Goal: Check status: Check status

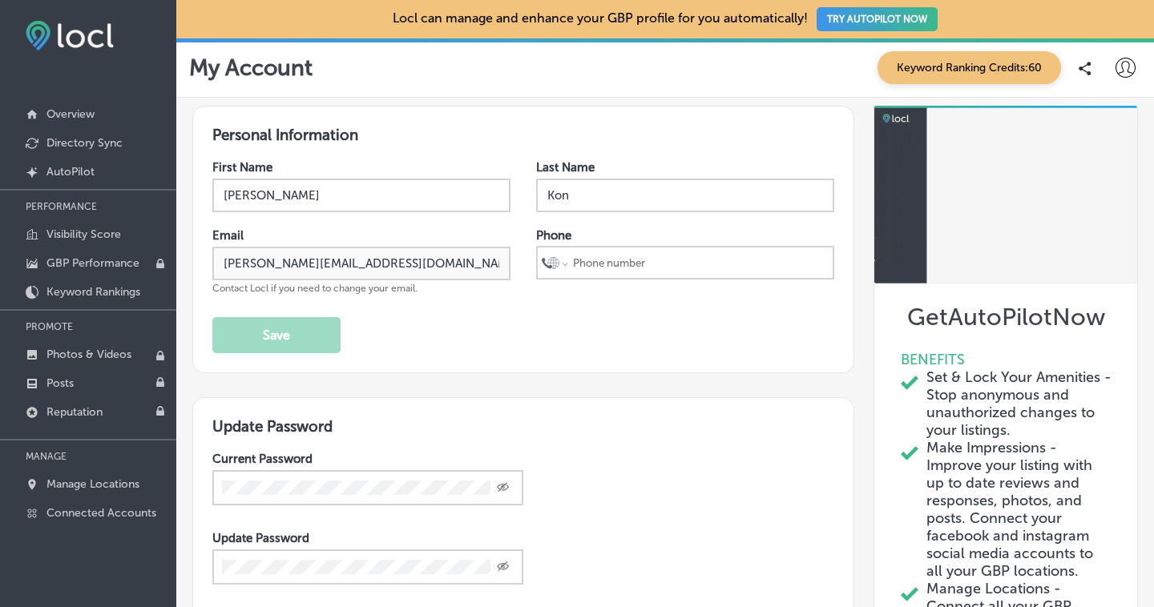
checkbox input "true"
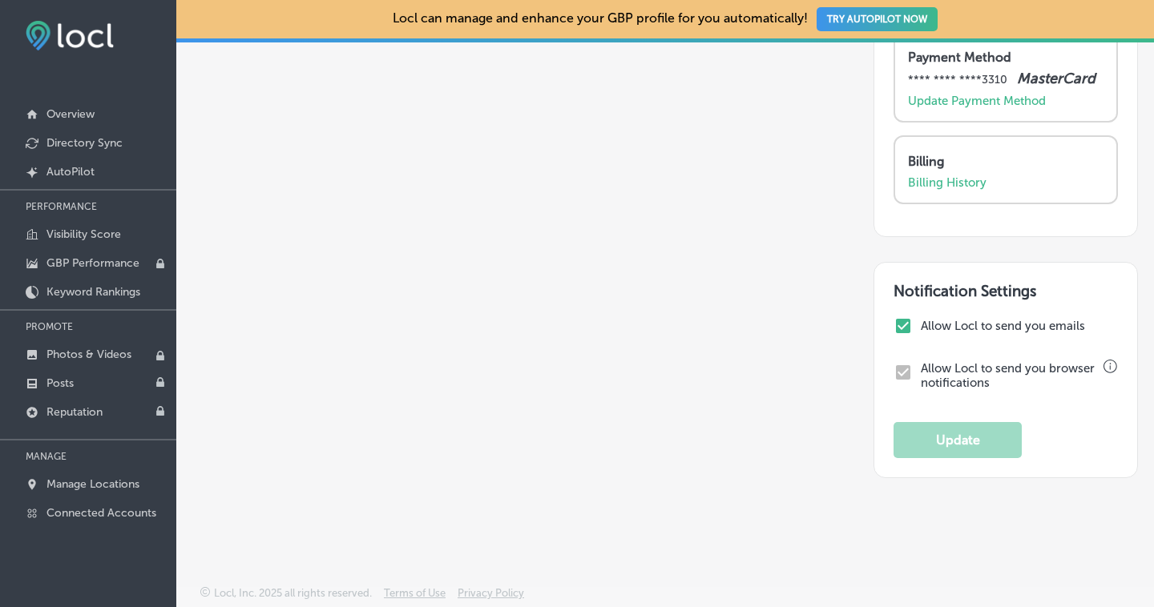
scroll to position [925, 0]
click at [895, 326] on input "checkbox" at bounding box center [902, 325] width 19 height 19
checkbox input "false"
click at [956, 437] on button "Update" at bounding box center [957, 440] width 128 height 36
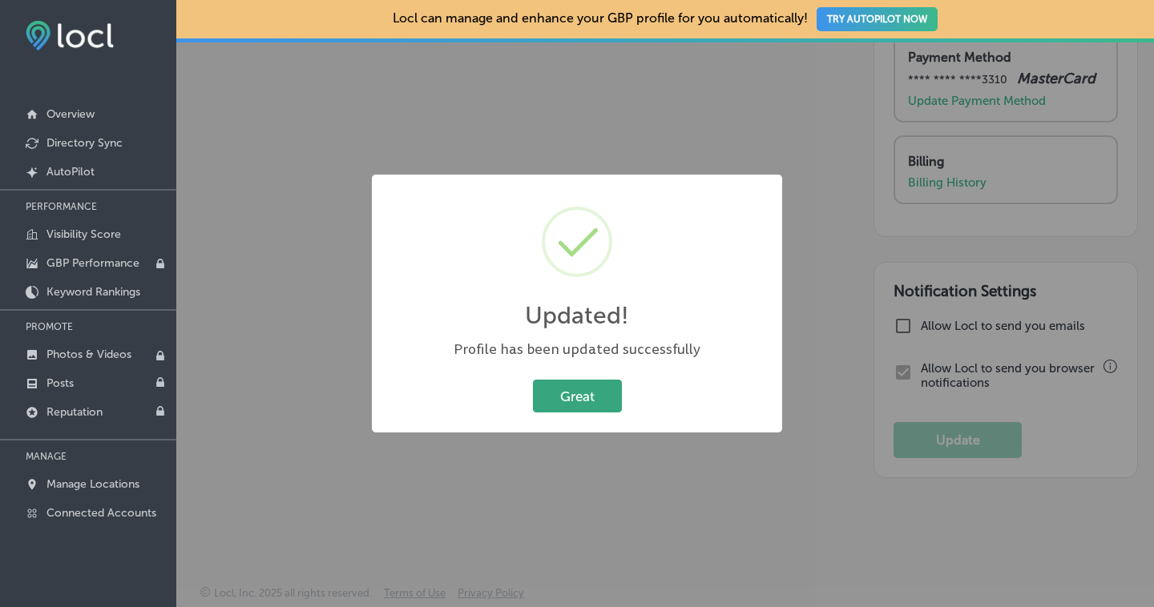
click at [594, 388] on button "Great" at bounding box center [577, 396] width 89 height 33
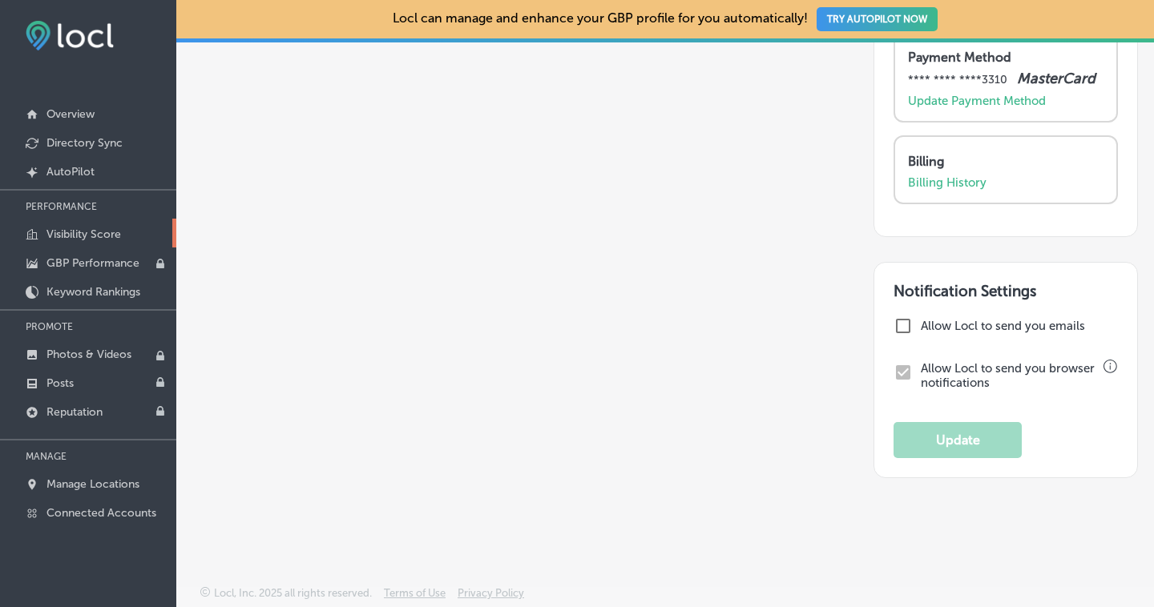
click at [123, 236] on link "Visibility Score" at bounding box center [88, 233] width 176 height 29
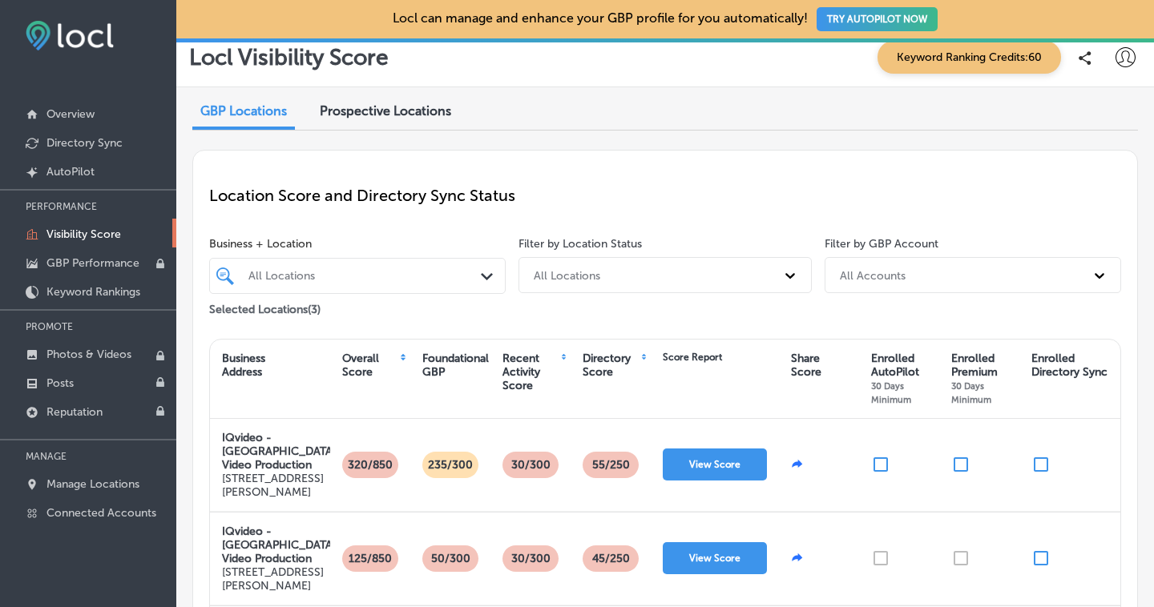
scroll to position [13, 0]
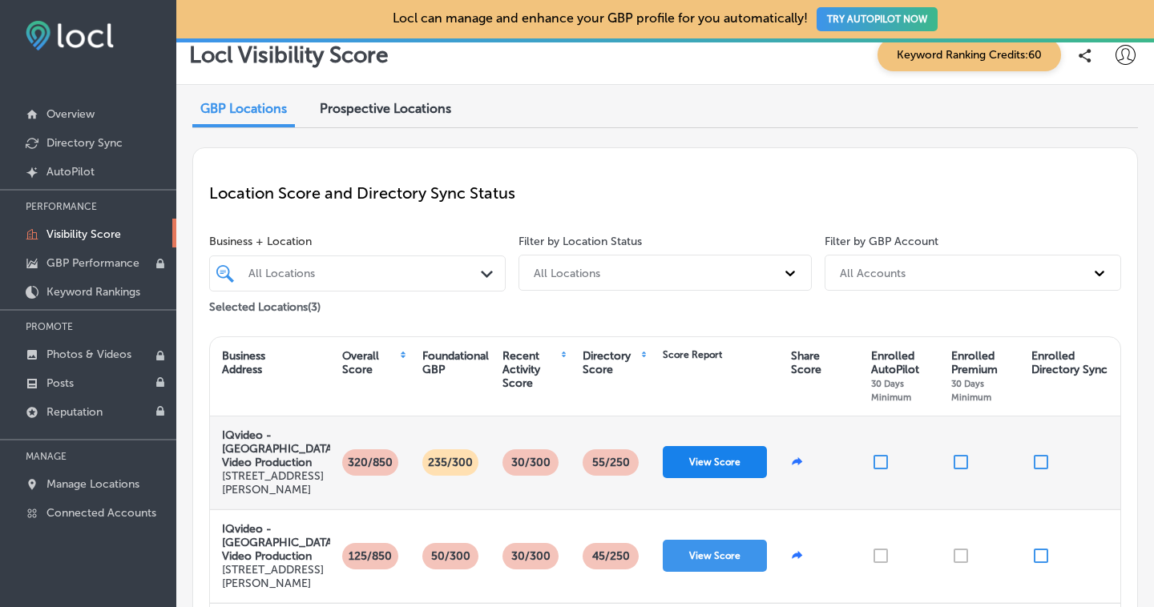
click at [692, 456] on button "View Score" at bounding box center [714, 462] width 104 height 32
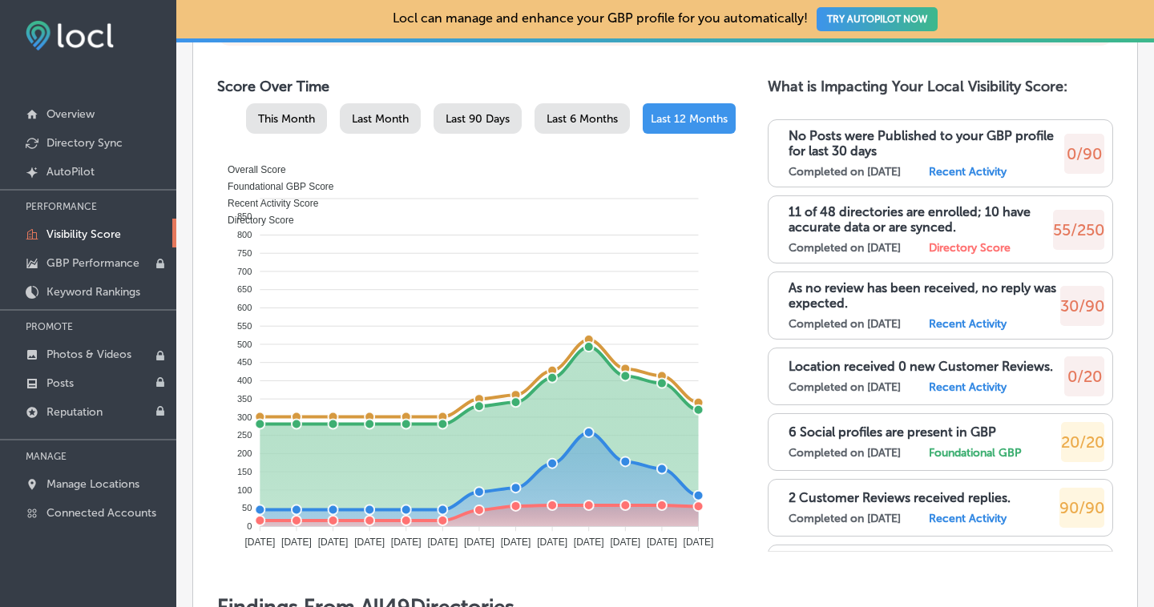
scroll to position [3, 0]
